Goal: Use online tool/utility: Utilize a website feature to perform a specific function

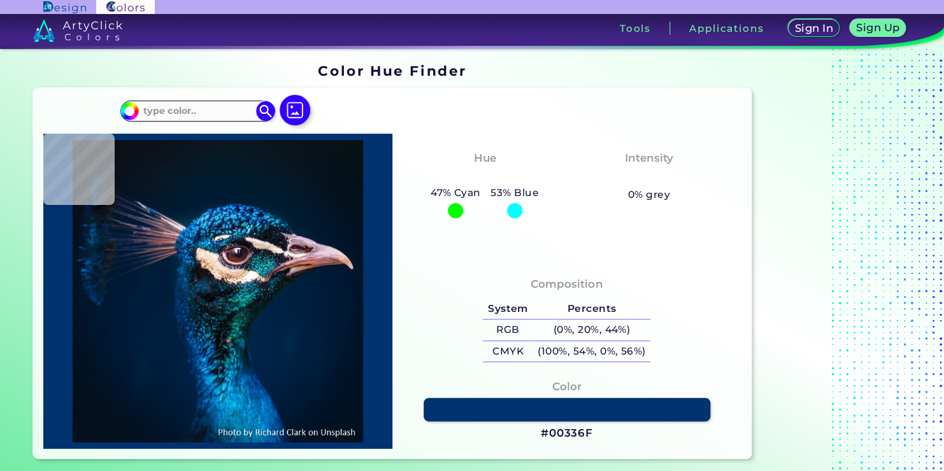
type input "#001528"
type input "#001a35"
type input "#001A35"
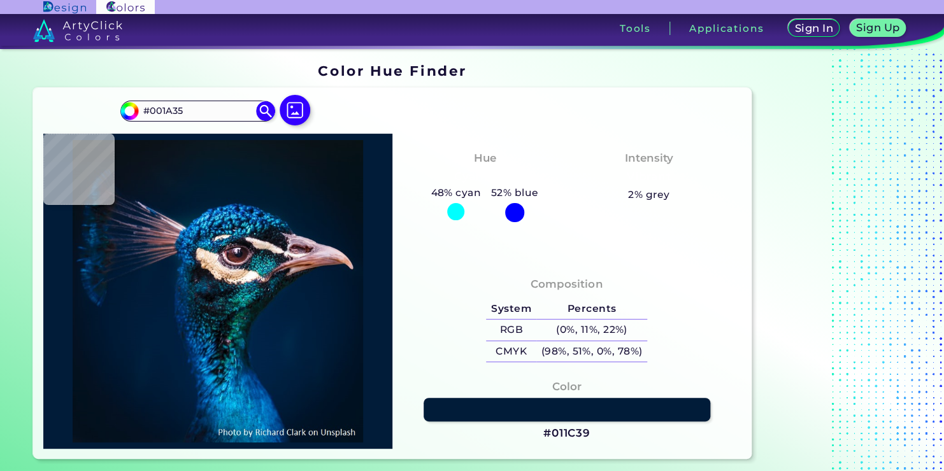
type input "#011c39"
type input "#011C39"
type input "#071b31"
type input "#071B31"
type input "#af634e"
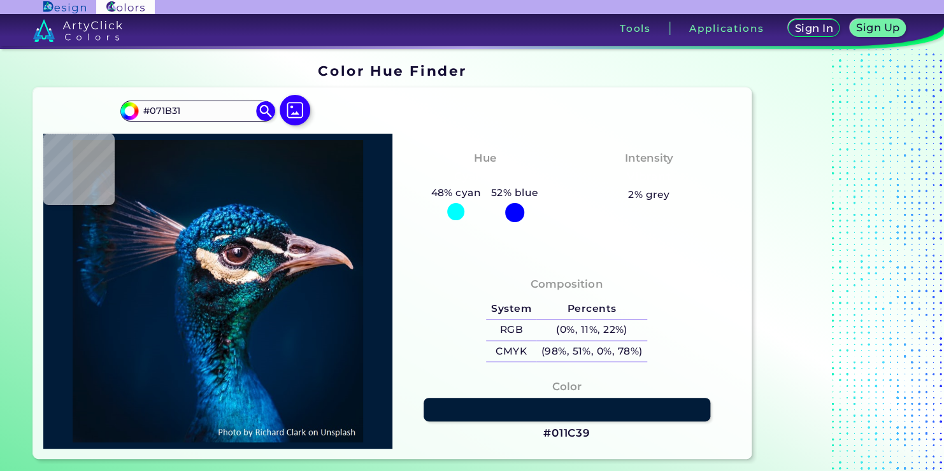
type input "#AF634E"
type input "#e1cbd5"
type input "#E1CBD5"
type input "#ccb5c2"
type input "#CCB5C2"
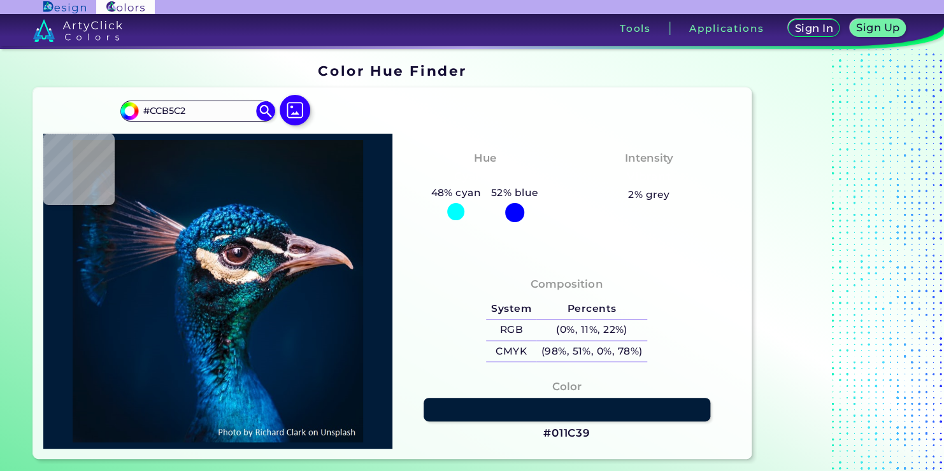
type input "#00182e"
type input "#00182E"
type input "#01162a"
type input "#01162A"
type input "#021526"
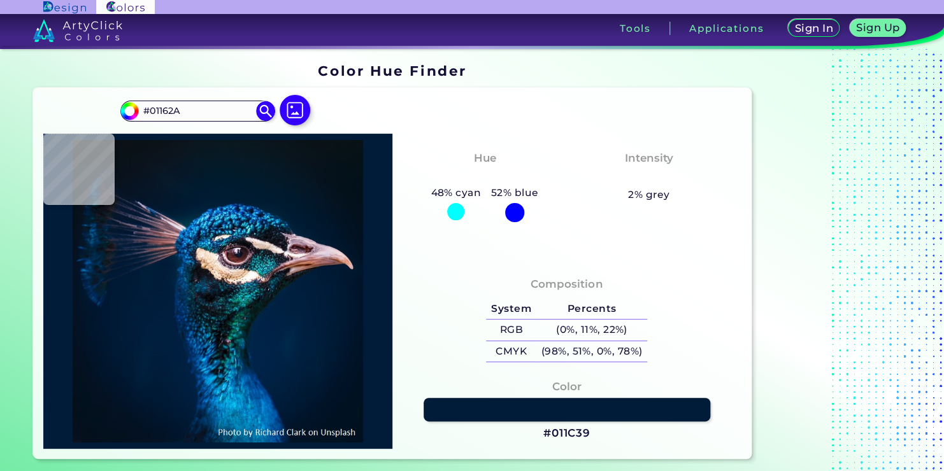
type input "#021526"
type input "#031625"
type input "#031829"
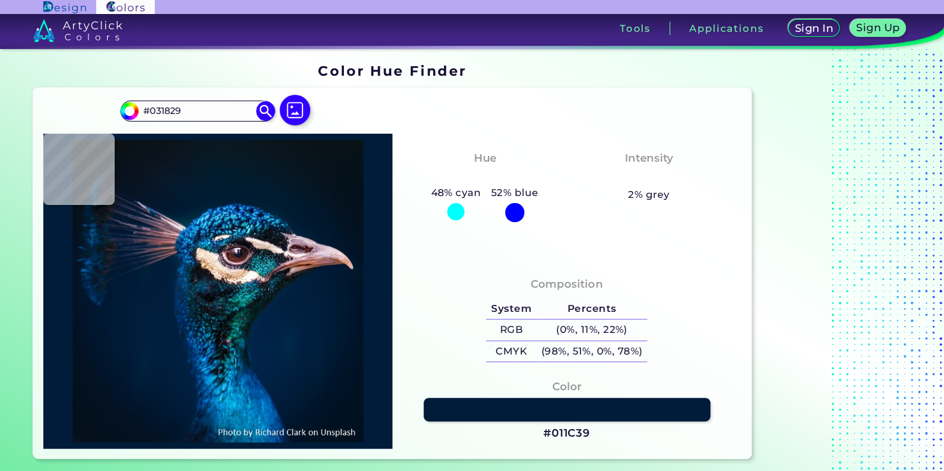
type input "#04192a"
type input "#04192A"
type input "#031a2a"
type input "#031A2A"
type input "#041928"
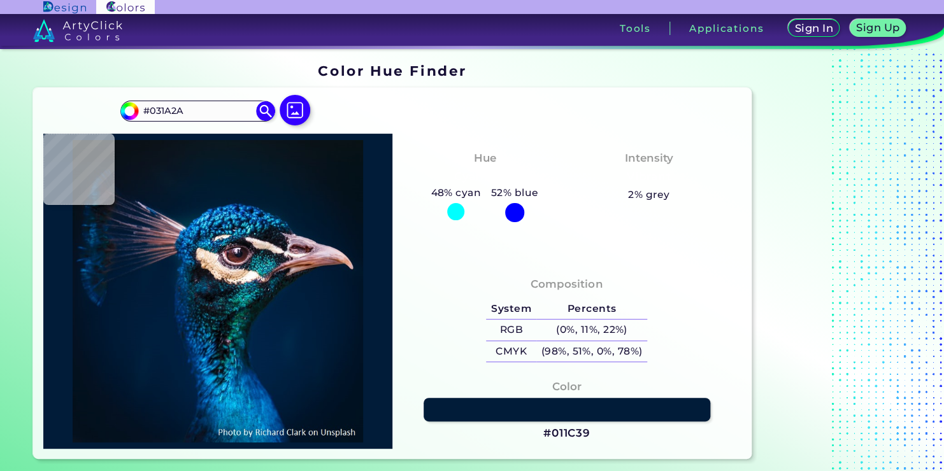
type input "#041928"
type input "#091722"
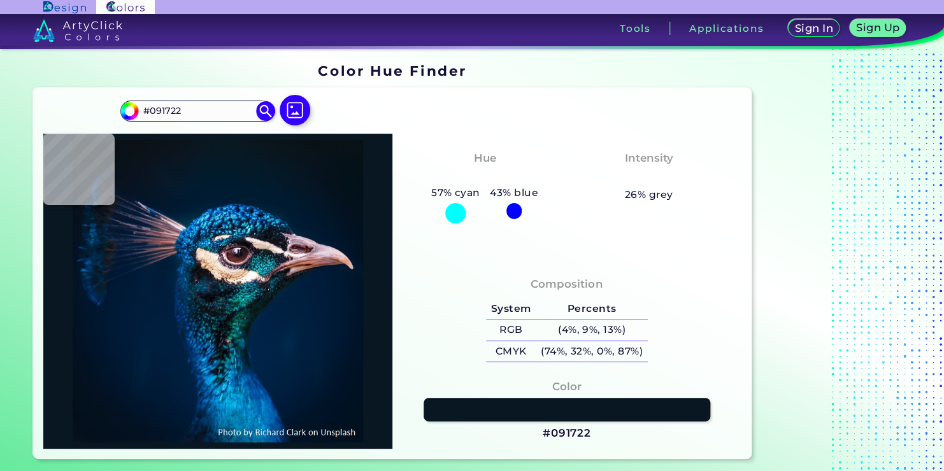
type input "#0a141e"
type input "#0A141E"
type input "#0b141d"
type input "#0B141D"
type input "#0a121a"
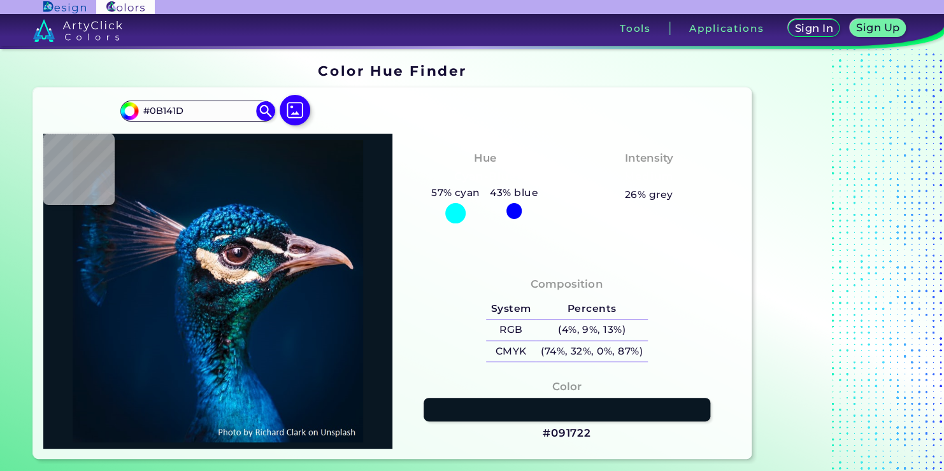
type input "#0A121A"
type input "#0b121a"
type input "#0B121A"
type input "#0b1218"
type input "#0B1218"
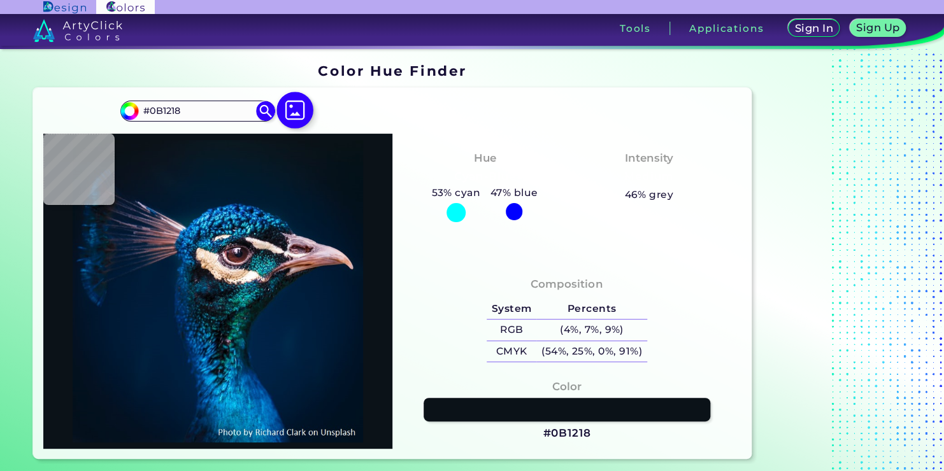
click at [304, 102] on img at bounding box center [294, 110] width 37 height 37
click at [0, 0] on input "file" at bounding box center [0, 0] width 0 height 0
type input "#ffffff"
type input "#FFFFFF"
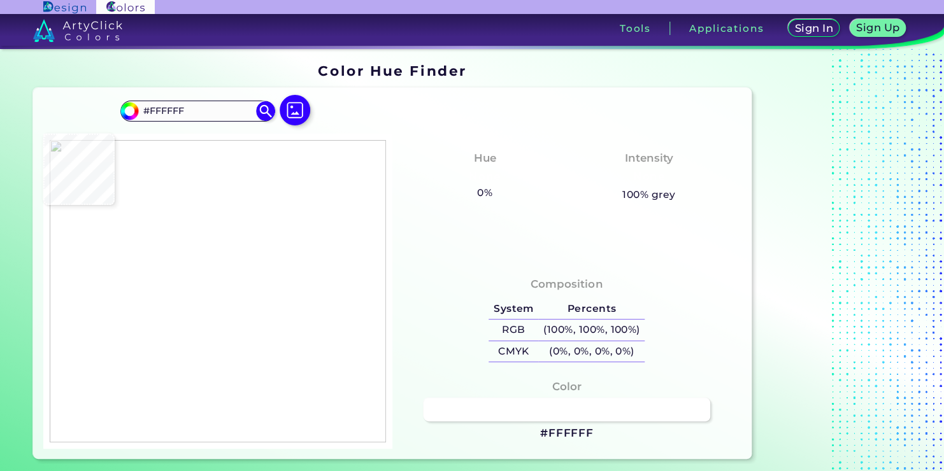
type input "#d6c4bb"
type input "#D6C4BB"
type input "#966856"
type input "#d2a68b"
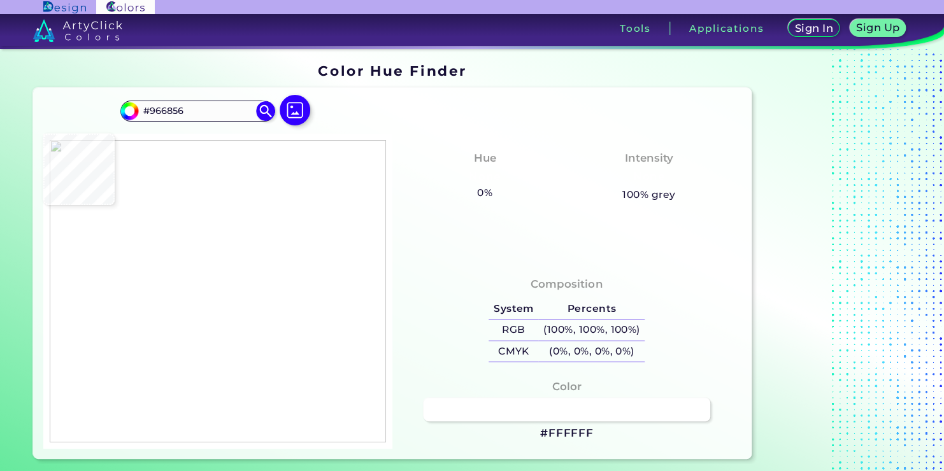
type input "#D2A68B"
type input "#e5c1a8"
type input "#E5C1A8"
type input "#b25a4c"
type input "#B25A4C"
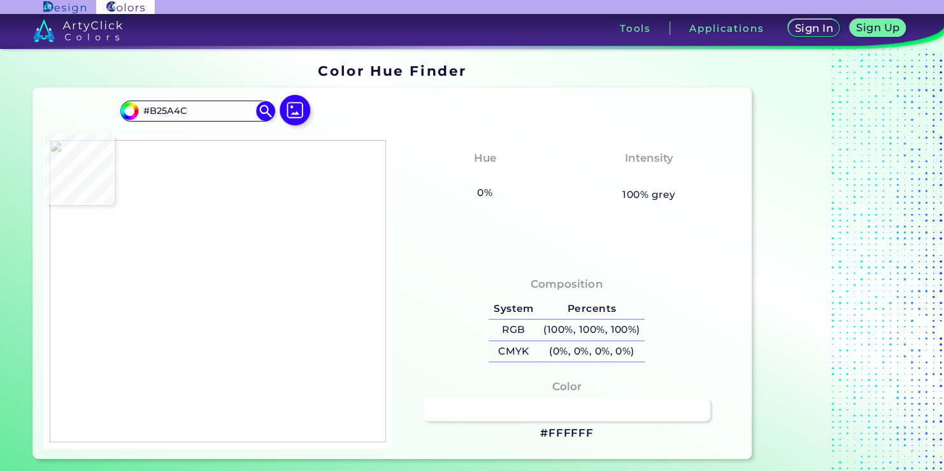
type input "#520e06"
type input "#520E06"
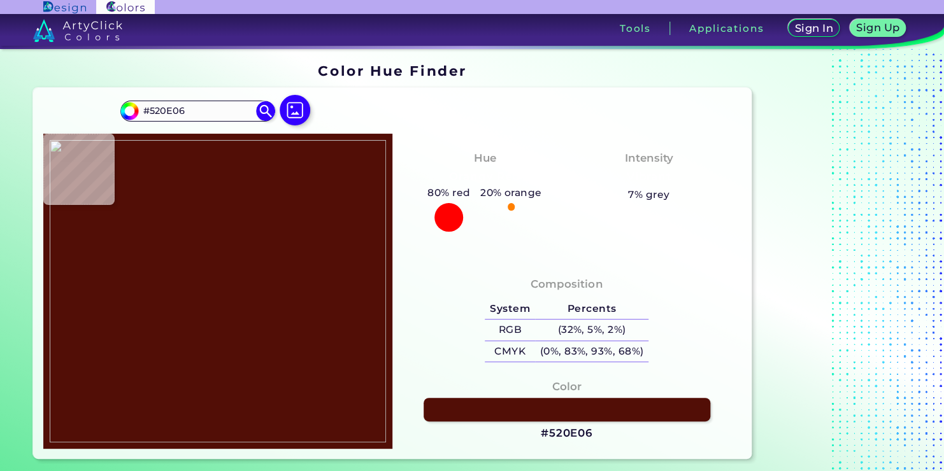
type input "#560c0a"
type input "#560C0A"
type input "#cd837f"
type input "#CD837F"
type input "#aa5d58"
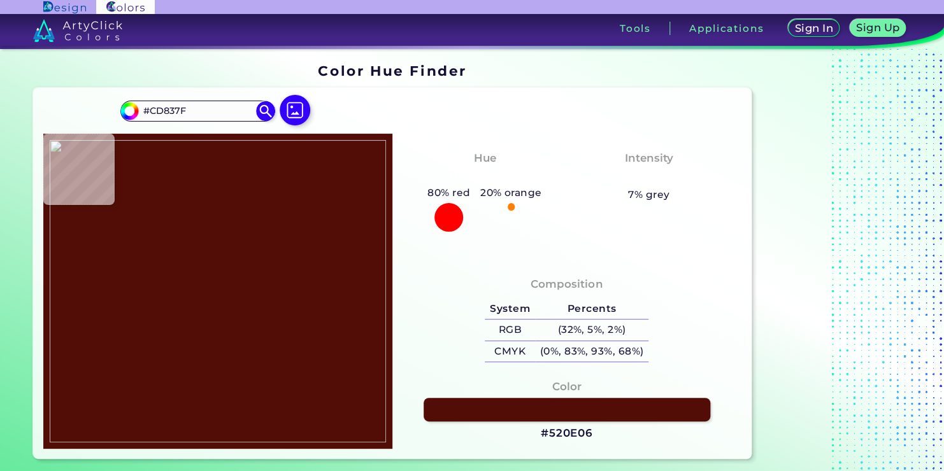
type input "#AA5D58"
type input "#ae574e"
type input "#AE574E"
type input "#cf7b74"
type input "#CF7B74"
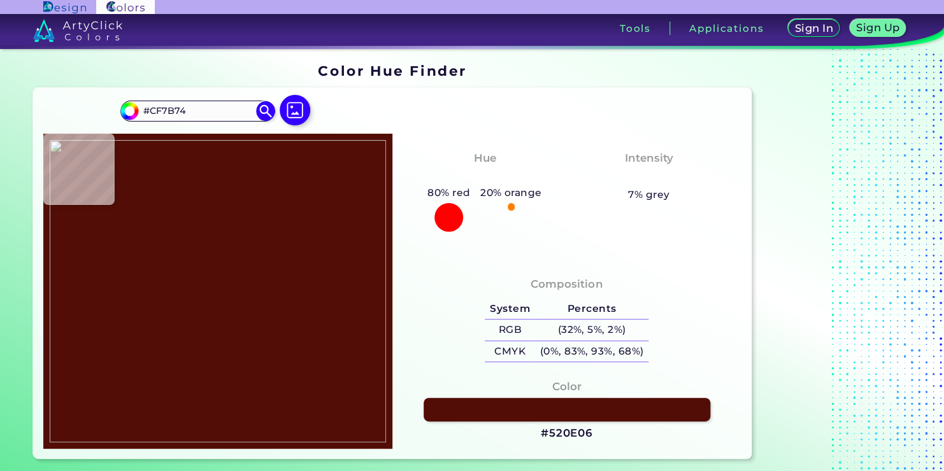
type input "#f9ccc0"
type input "#F9CCC0"
type input "#e3c3a9"
type input "#E3C3A9"
type input "#dec7a2"
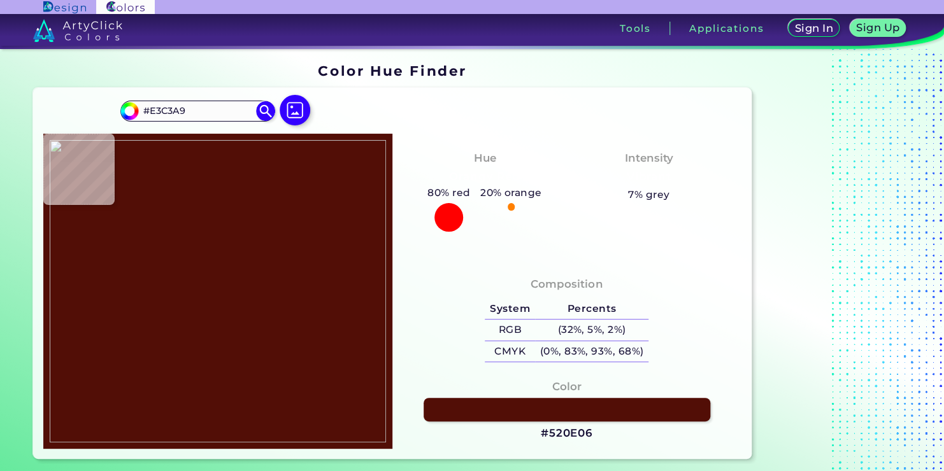
type input "#DEC7A2"
type input "#dcc5a0"
type input "#DCC5A0"
type input "#e1cbb0"
type input "#E1CBB0"
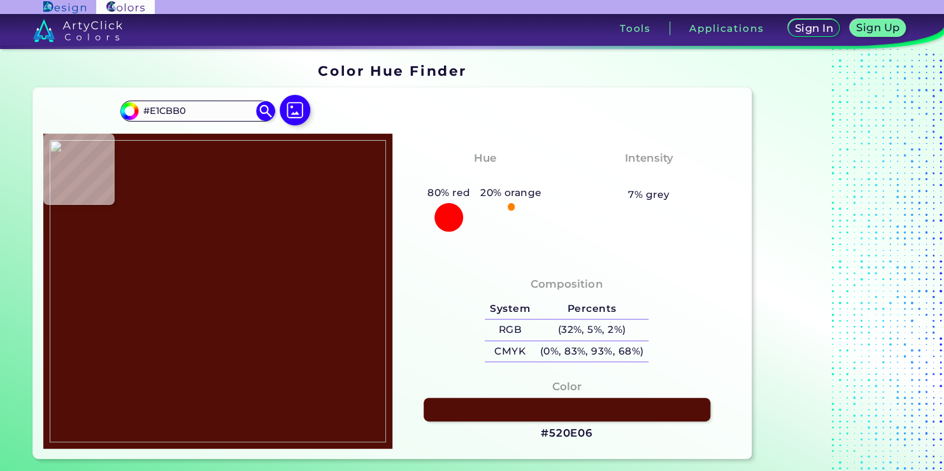
type input "#eedaca"
type input "#EEDACA"
type input "#ece3db"
type input "#ECE3DB"
type input "#ebddd7"
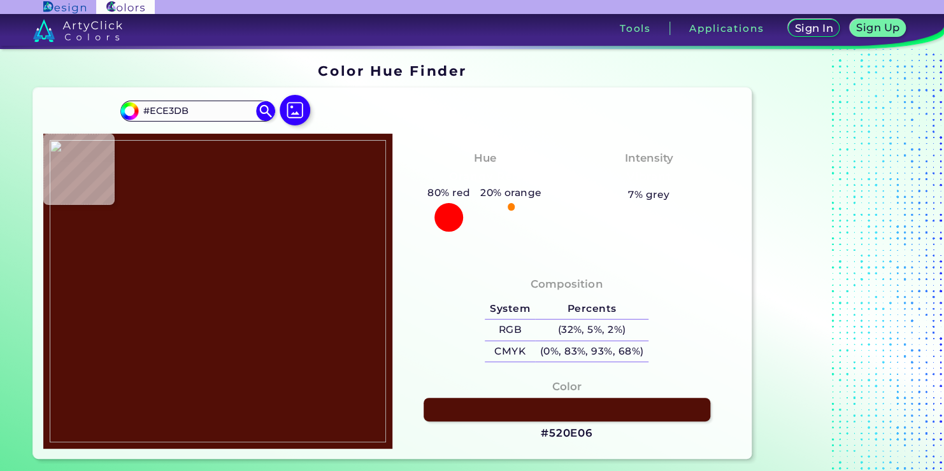
type input "#EBDDD7"
type input "#e0c19e"
type input "#E0C19E"
type input "#ddbd9b"
type input "#DDBD9B"
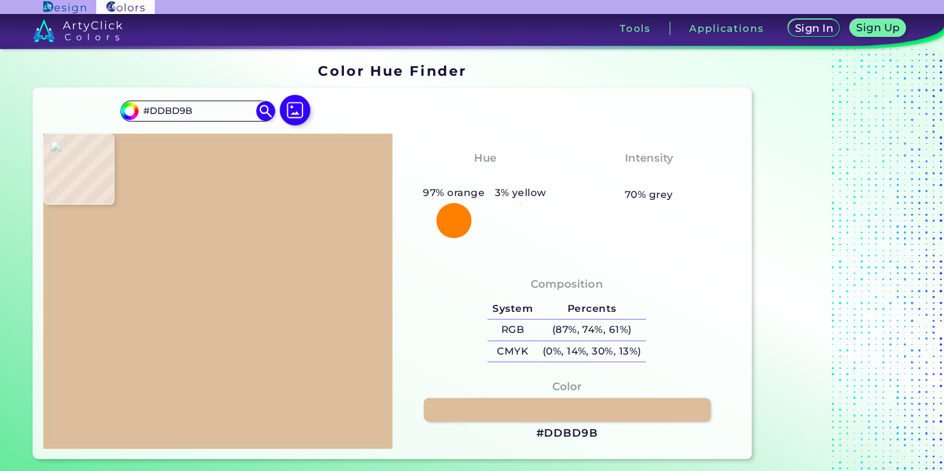
type input "#e0c09f"
type input "#E0C09F"
type input "#f8d9bd"
type input "#F8D9BD"
type input "#f7d8bc"
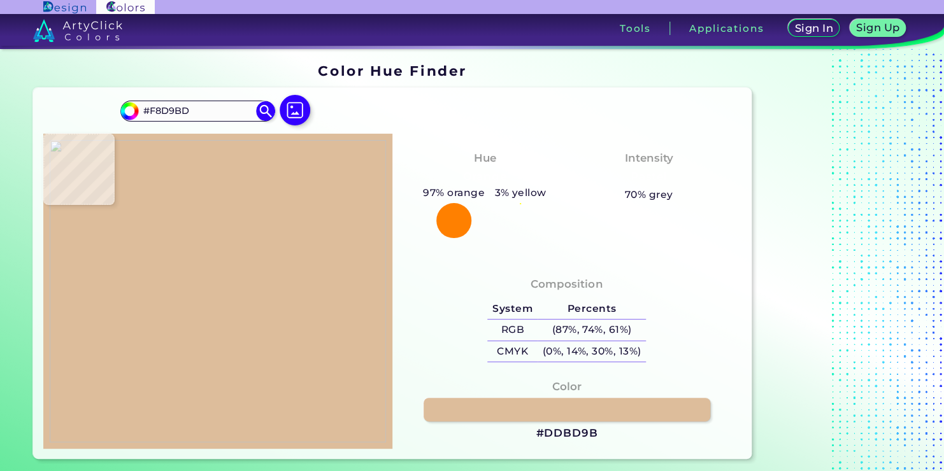
type input "#F7D8BC"
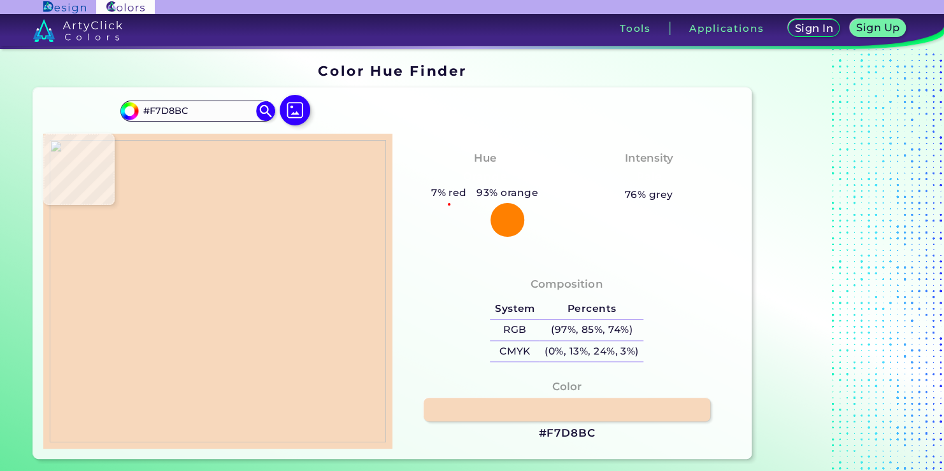
type input "#f2d3b7"
type input "#F2D3B7"
type input "#f2d4b6"
type input "#F2D4B6"
type input "#f3d4b7"
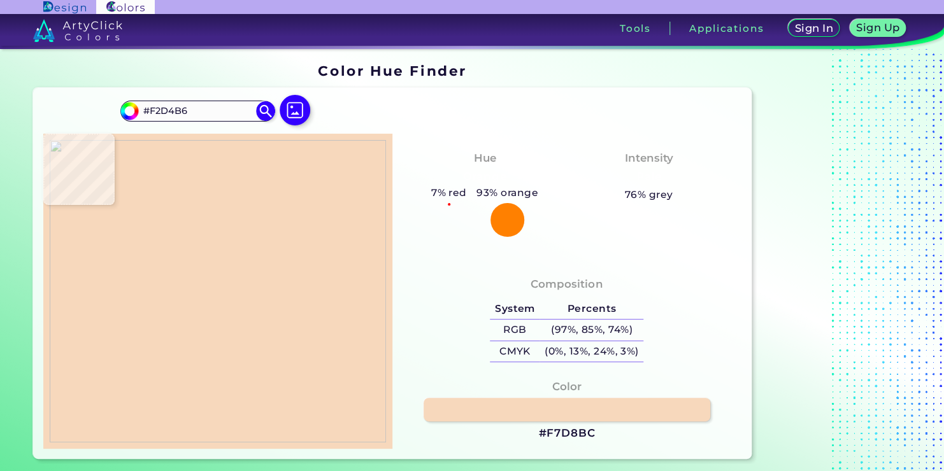
type input "#F3D4B7"
click at [129, 266] on img at bounding box center [218, 291] width 336 height 302
click at [73, 260] on img at bounding box center [218, 291] width 336 height 302
type input "#fadec1"
type input "#FADEC1"
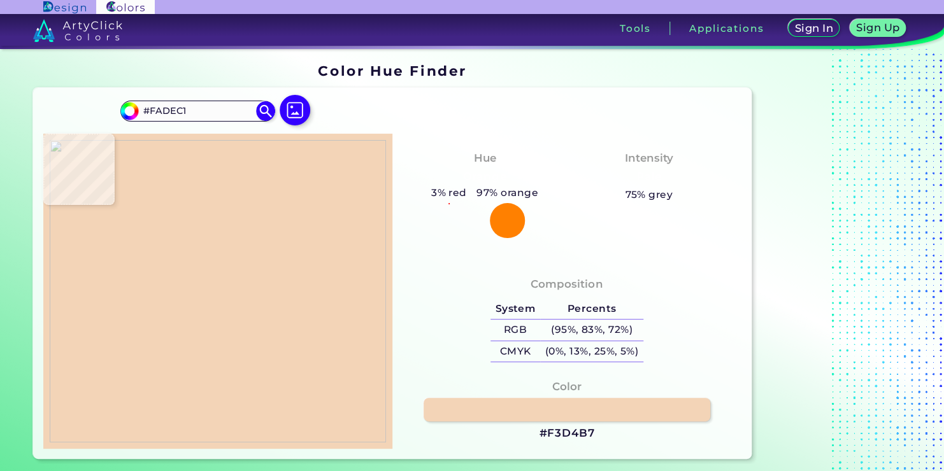
type input "#fadcc0"
type input "#FADCC0"
type input "#f8dabe"
type input "#F8DABE"
type input "#f8d9bd"
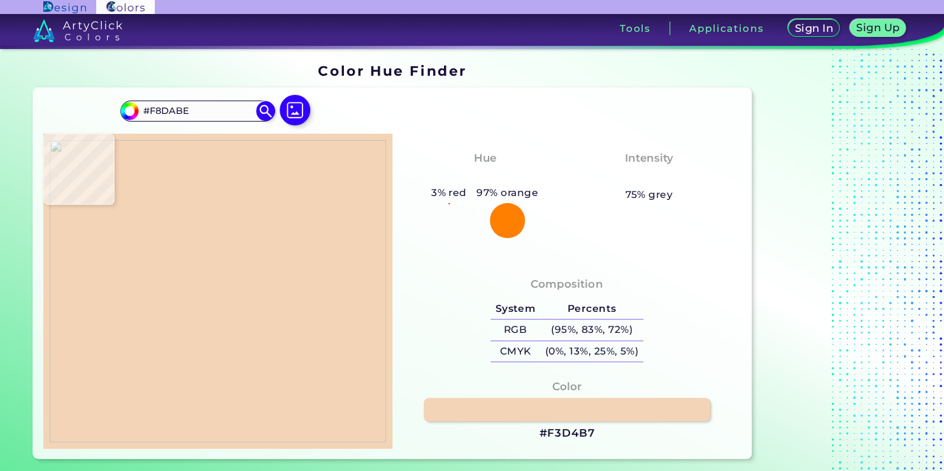
type input "#F8D9BD"
click at [73, 264] on img at bounding box center [218, 291] width 336 height 302
click at [286, 356] on img at bounding box center [218, 291] width 336 height 302
type input "#d2b998"
type input "#D2B998"
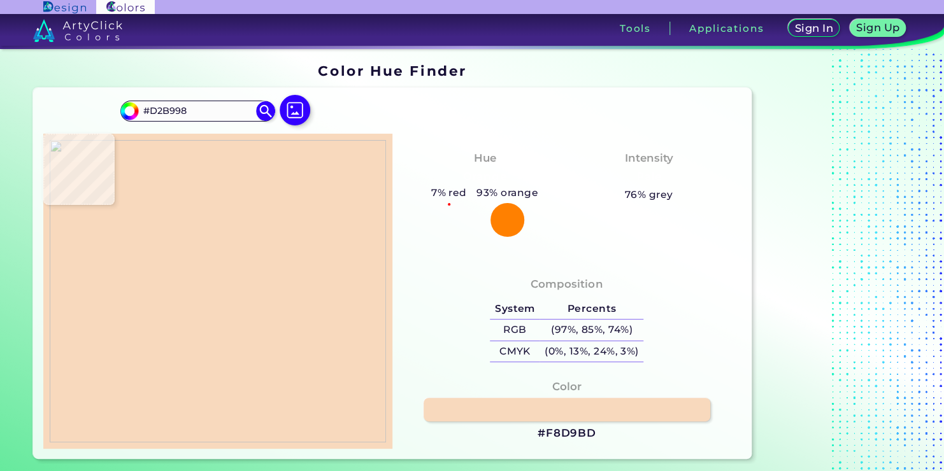
type input "#d3ba9d"
type input "#D3BA9D"
type input "#d1b79b"
type input "#D1B79B"
type input "#d2b99b"
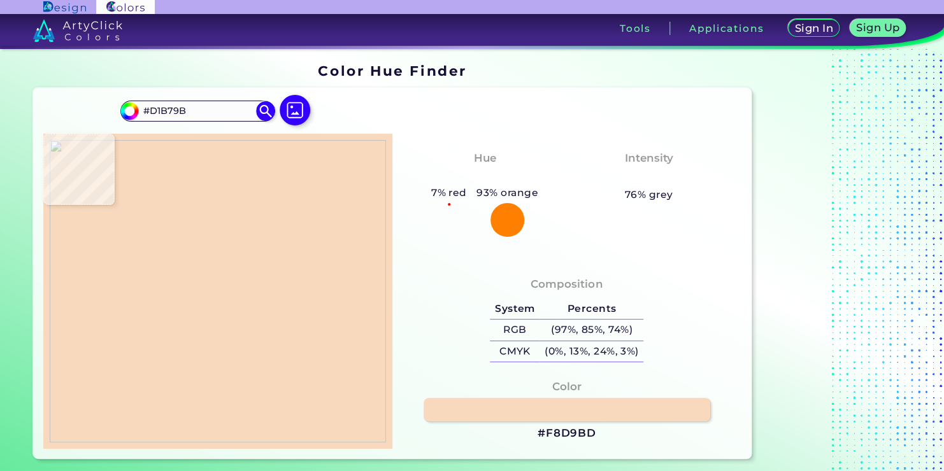
type input "#D2B99B"
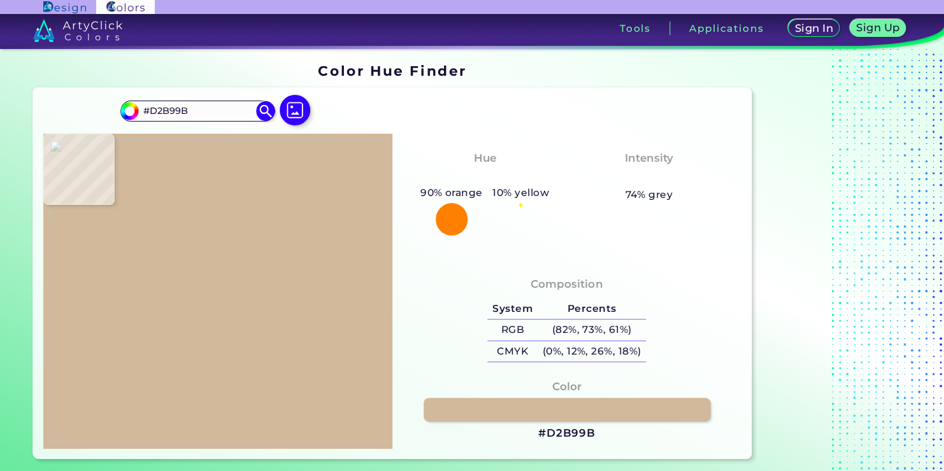
type input "#d9c1a4"
type input "#D9C1A4"
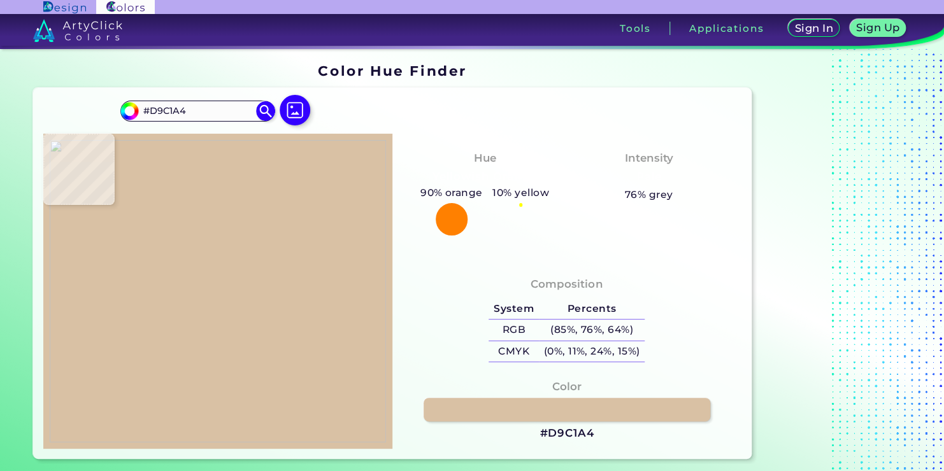
type input "#ddc5a9"
type input "#DDC5A9"
type input "#d7bea0"
type input "#D7BEA0"
type input "#d6bd9f"
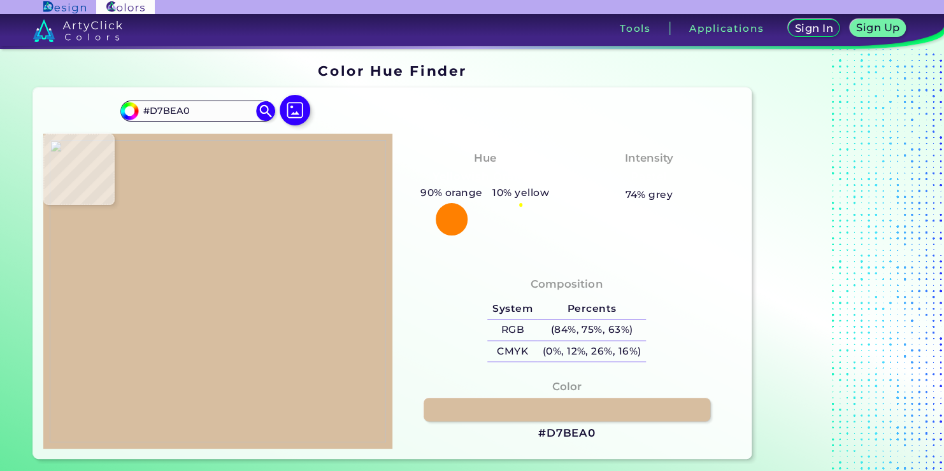
type input "#D6BD9F"
type input "#d4bb9d"
type input "#D4BB9D"
type input "#d5bba0"
type input "#D5BBA0"
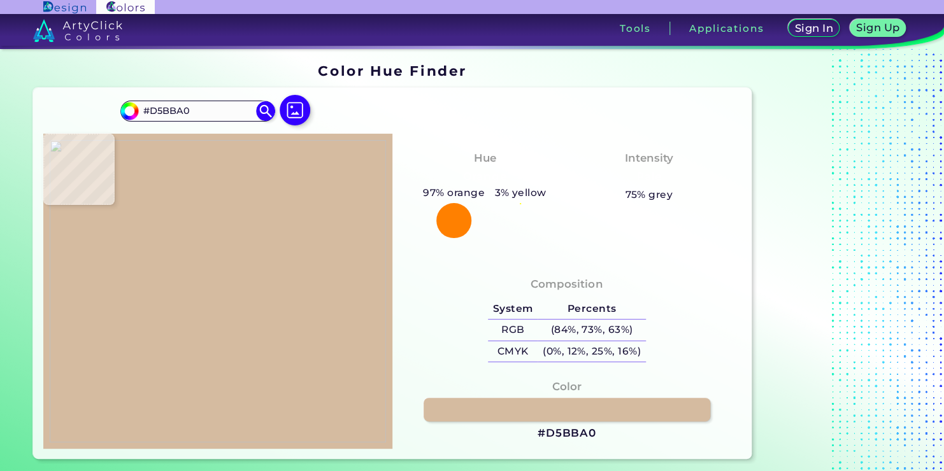
type input "#d4bca0"
type input "#D4BCA0"
type input "#d2bda0"
type input "#D2BDA0"
type input "#cfbc9e"
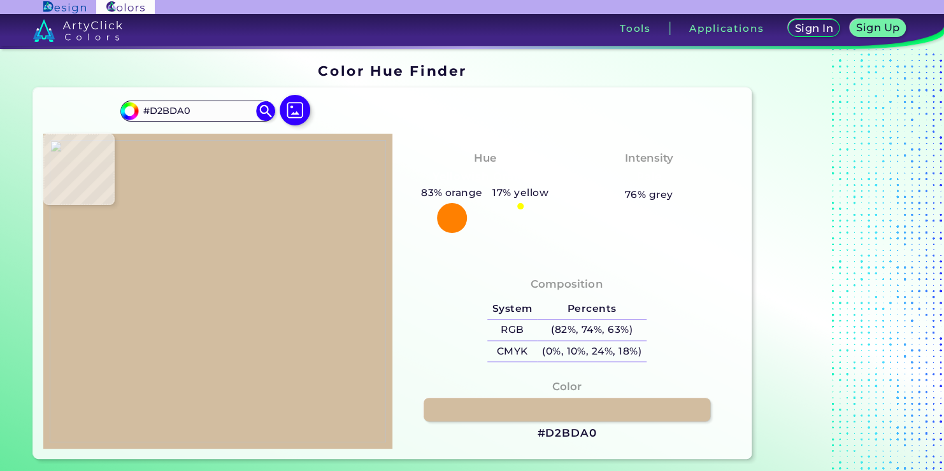
type input "#CFBC9E"
type input "#cfba9d"
type input "#CFBA9D"
type input "#d0ba9a"
type input "#D0BA9A"
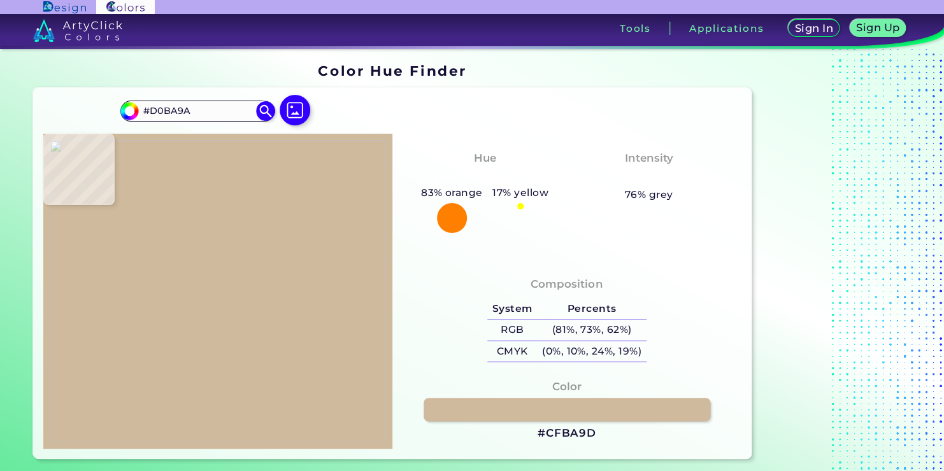
type input "#d3bb9a"
type input "#D3BB9A"
type input "#d2ba98"
type input "#D2BA98"
type input "#ceb694"
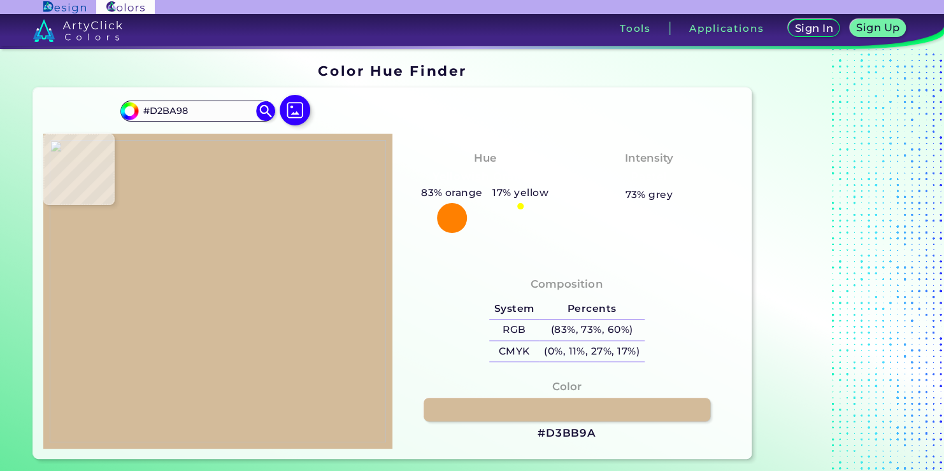
type input "#CEB694"
type input "#ccb492"
type input "#CCB492"
type input "#ceb694"
type input "#CEB694"
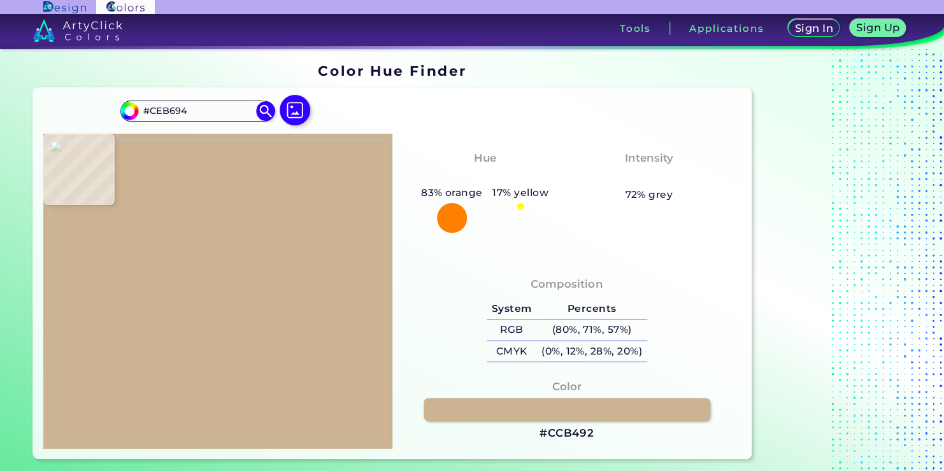
type input "#cfb795"
type input "#CFB795"
type input "#ccb492"
type input "#CCB492"
type input "#c6ae8c"
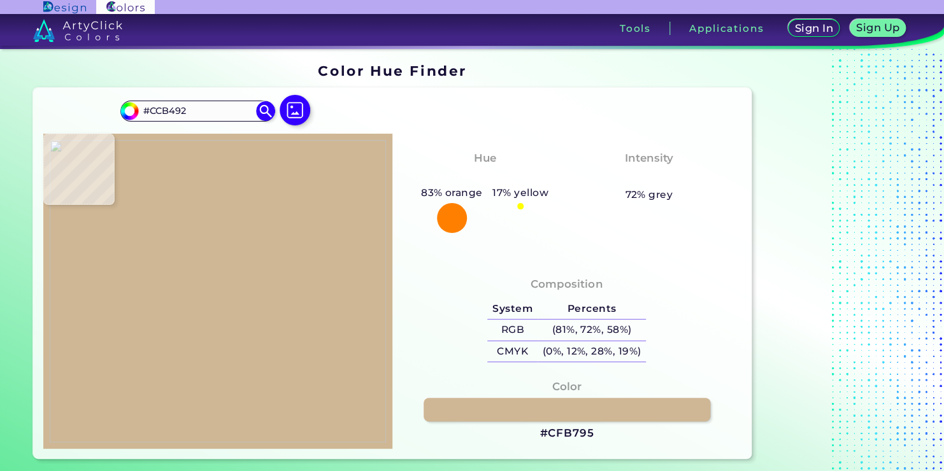
type input "#C6AE8C"
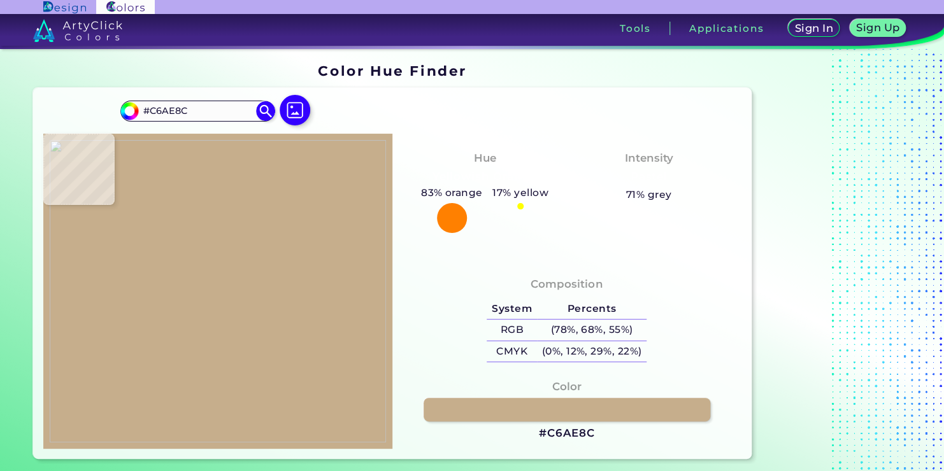
type input "#c1a987"
type input "#C1A987"
type input "#bfa785"
type input "#BFA785"
type input "#bda583"
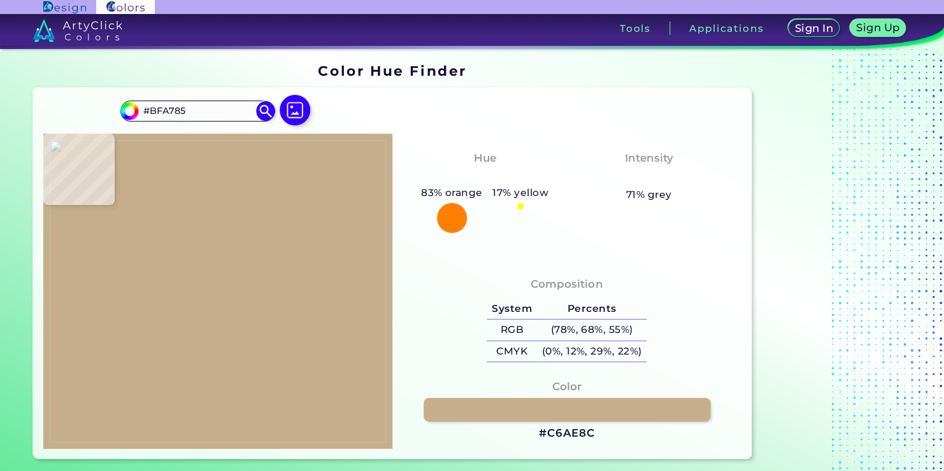
type input "#BDA583"
type input "#b9a17f"
type input "#B9A17F"
type input "#b49c7a"
type input "#B49C7A"
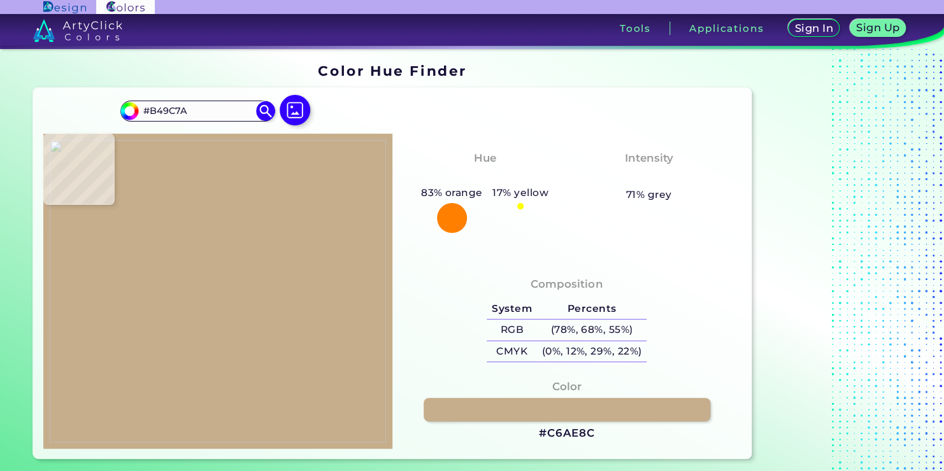
type input "#b29a78"
type input "#B29A78"
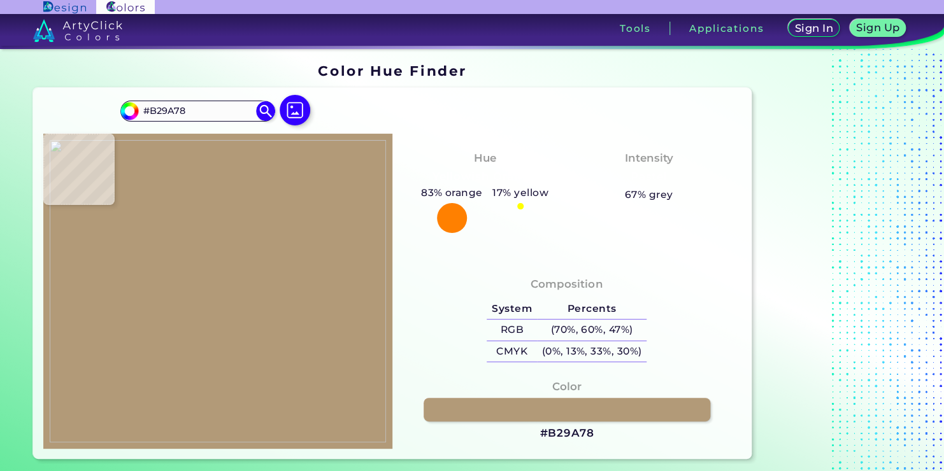
type input "#b59d7b"
type input "#B59D7B"
type input "#ba9f81"
type input "#BA9F81"
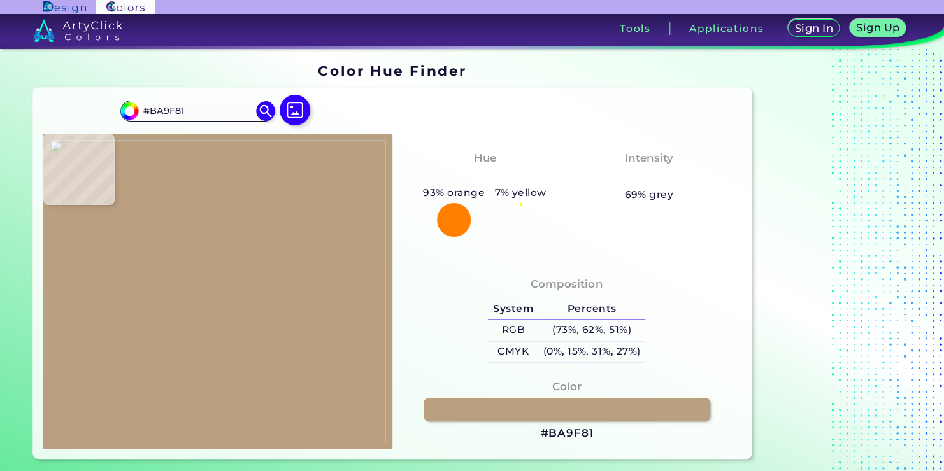
type input "#b59d7b"
type input "#B59D7B"
type input "#b29a78"
type input "#B29A78"
type input "#b9a17f"
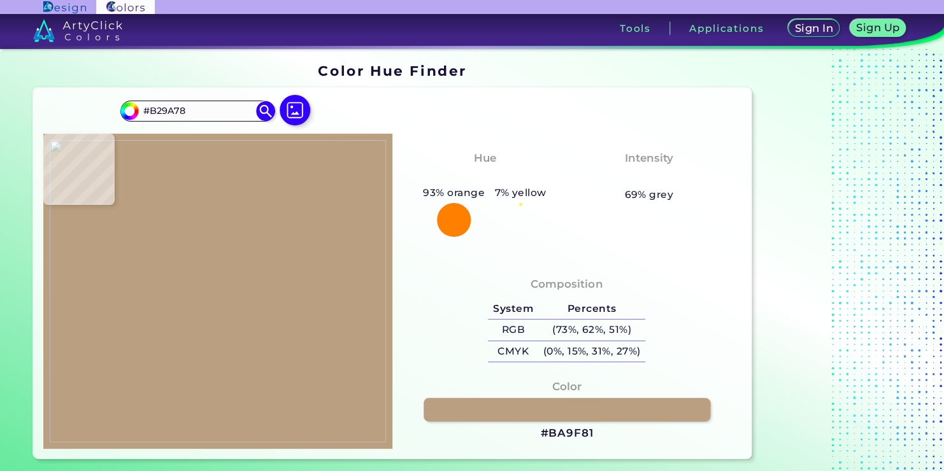
type input "#B9A17F"
type input "#bfa785"
type input "#BFA785"
type input "#c6ae8c"
type input "#C6AE8C"
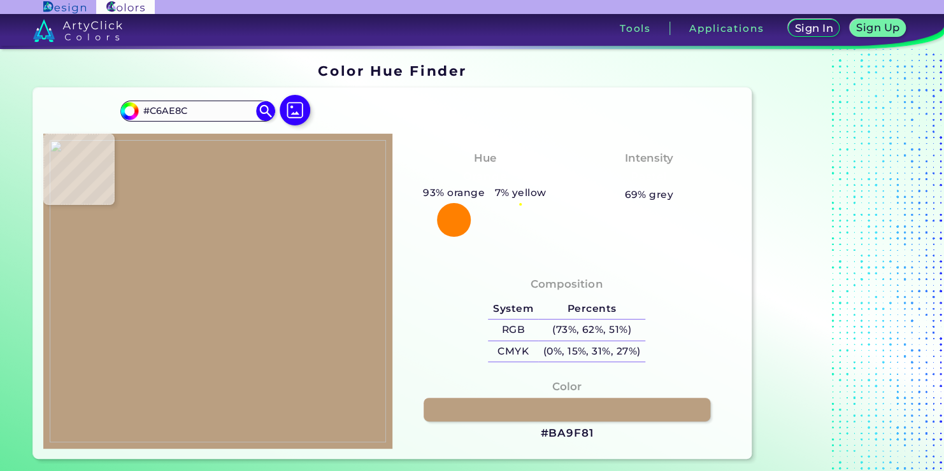
type input "#ccb492"
type input "#CCB492"
type input "#cfb795"
type input "#CFB795"
type input "#ccb492"
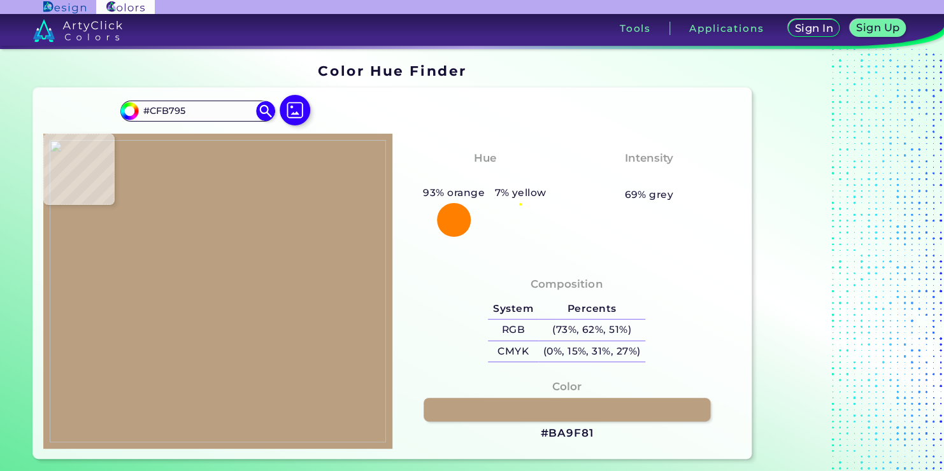
type input "#CCB492"
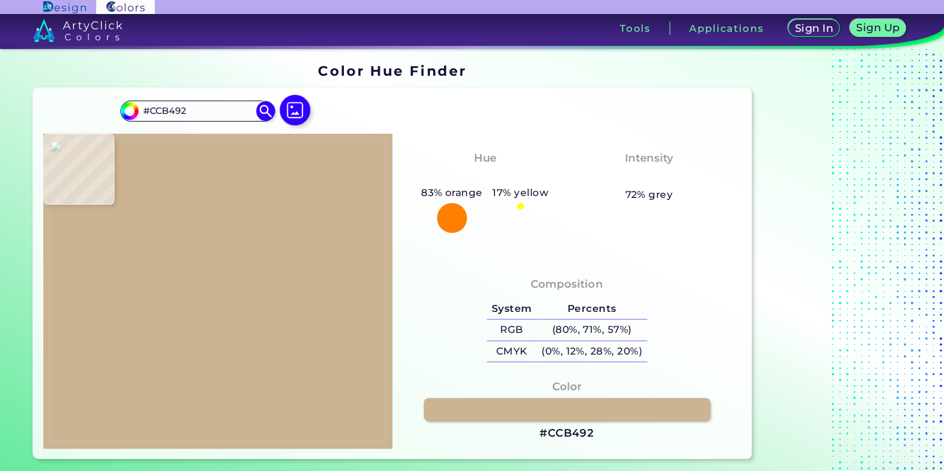
type input "#ceb694"
type input "#CEB694"
type input "#d2ba98"
type input "#D2BA98"
click at [281, 350] on img at bounding box center [218, 291] width 336 height 302
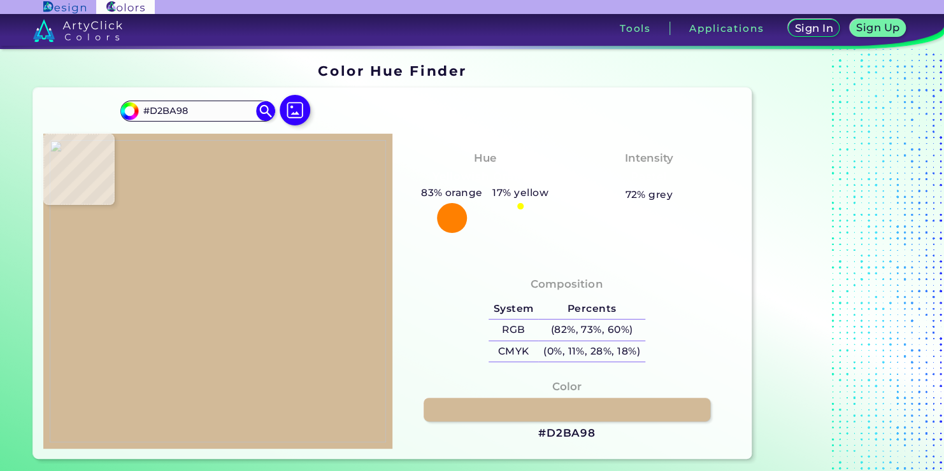
click at [579, 431] on h3 "#D2BA98" at bounding box center [566, 433] width 57 height 15
